Goal: Information Seeking & Learning: Learn about a topic

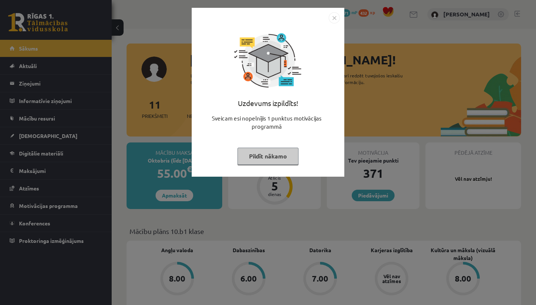
click at [276, 154] on button "Pildīt nākamo" at bounding box center [267, 156] width 61 height 17
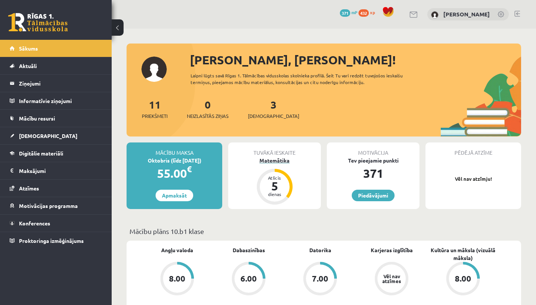
scroll to position [6, 0]
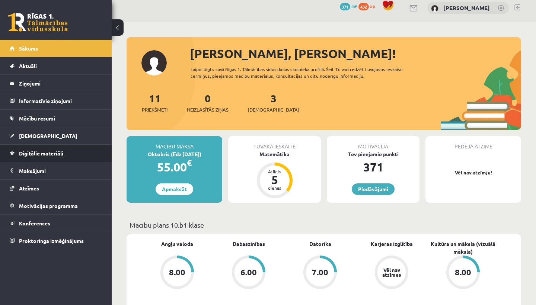
click at [42, 154] on span "Digitālie materiāli" at bounding box center [41, 153] width 44 height 7
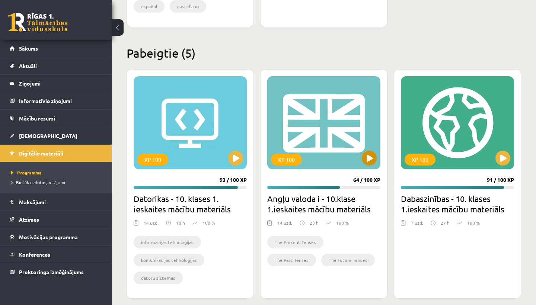
scroll to position [440, 0]
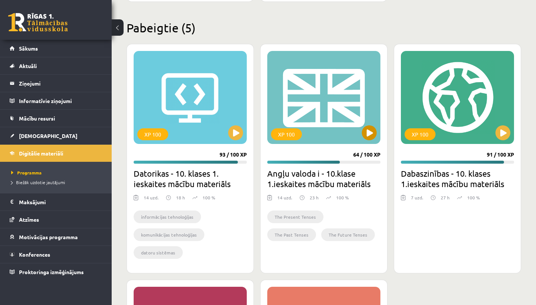
click at [371, 130] on button at bounding box center [369, 132] width 15 height 15
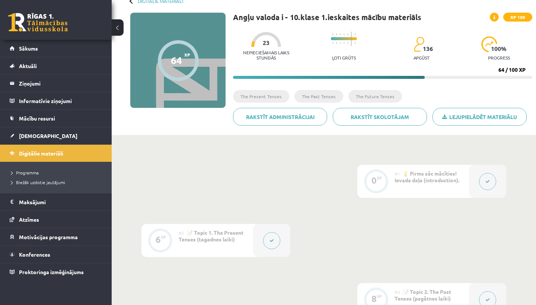
scroll to position [45, 0]
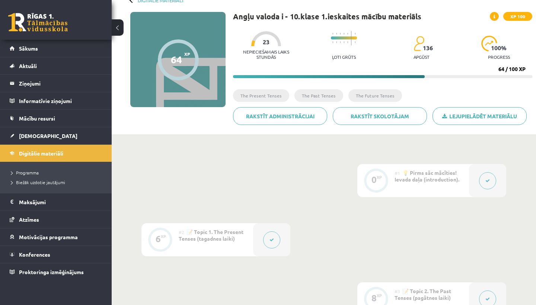
click at [386, 181] on div "0 XP" at bounding box center [376, 180] width 22 height 22
click at [492, 179] on button at bounding box center [487, 180] width 17 height 17
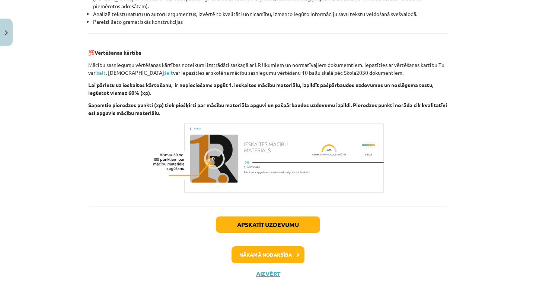
scroll to position [839, 0]
click at [287, 252] on button "Nākamā nodarbība" at bounding box center [268, 254] width 73 height 17
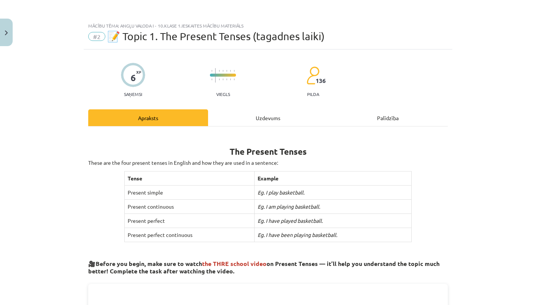
scroll to position [0, 0]
click at [8, 31] on button "Close" at bounding box center [6, 33] width 13 height 28
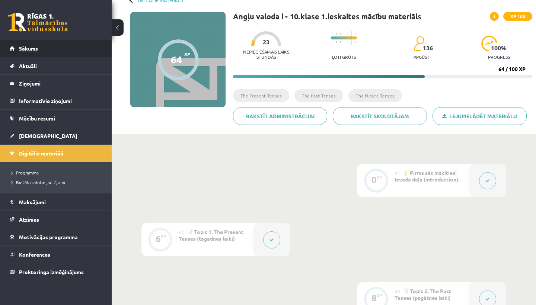
click at [31, 45] on link "Sākums" at bounding box center [56, 48] width 93 height 17
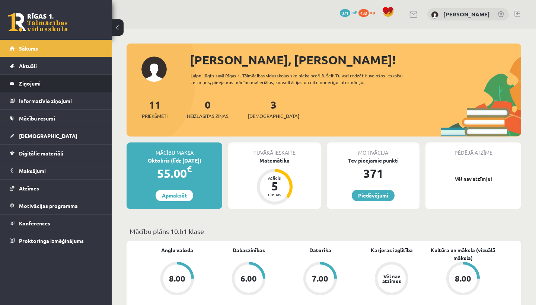
click at [29, 82] on legend "Ziņojumi 0" at bounding box center [60, 83] width 83 height 17
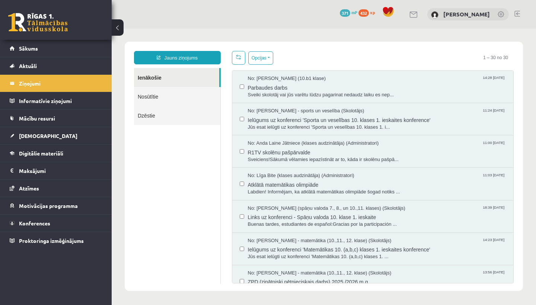
click at [519, 15] on link at bounding box center [517, 14] width 6 height 6
